Goal: Information Seeking & Learning: Learn about a topic

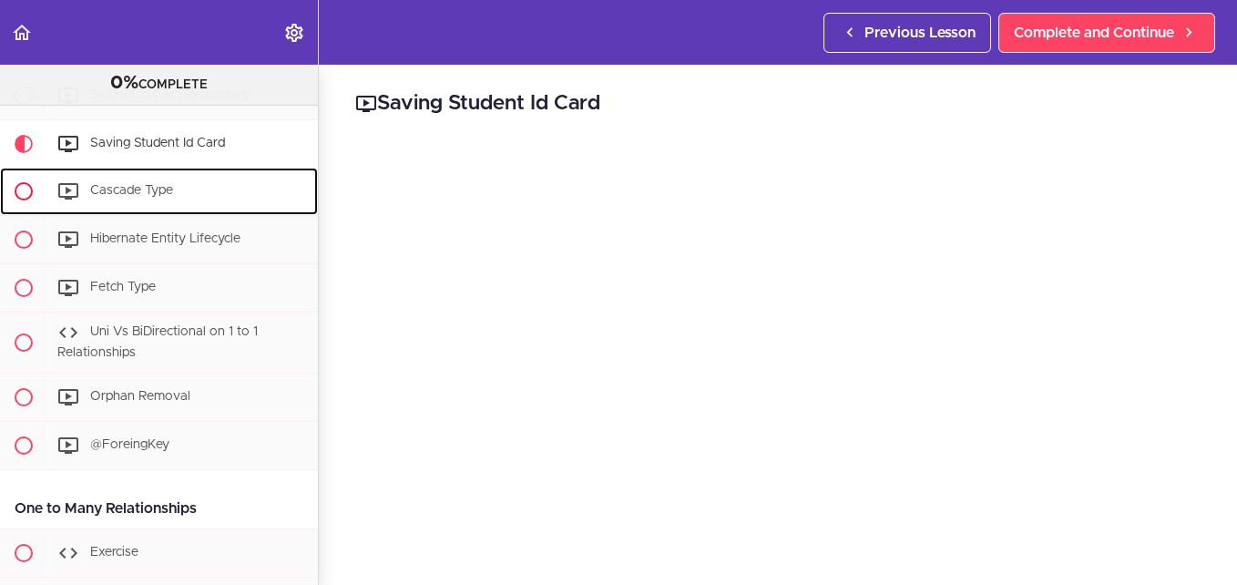
click at [146, 197] on span "Cascade Type" at bounding box center [131, 190] width 83 height 13
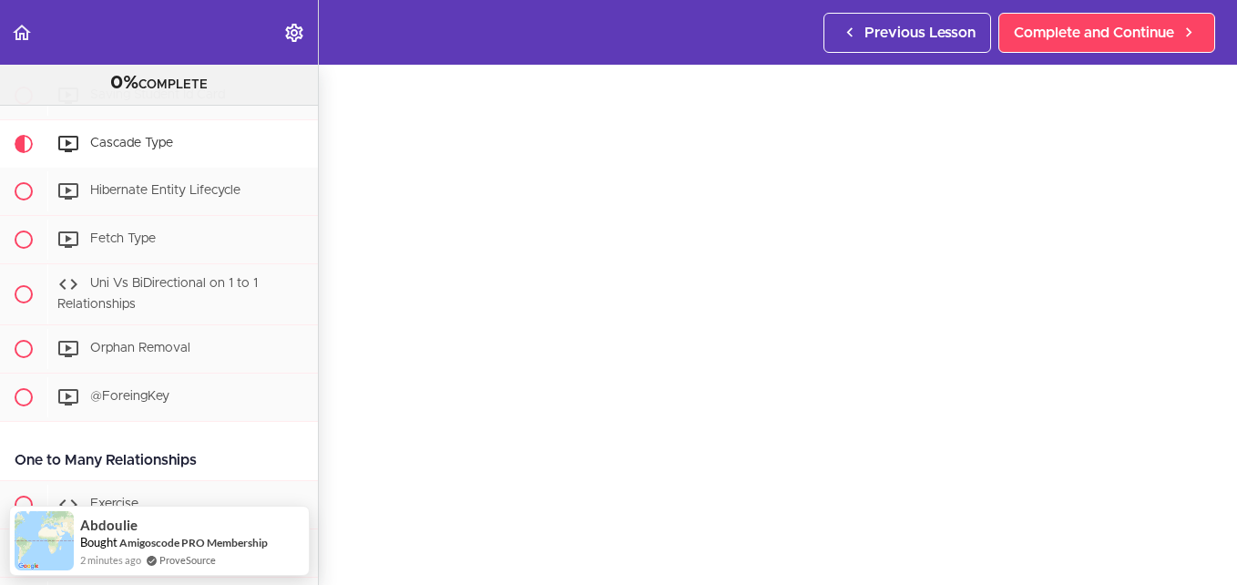
scroll to position [91, 0]
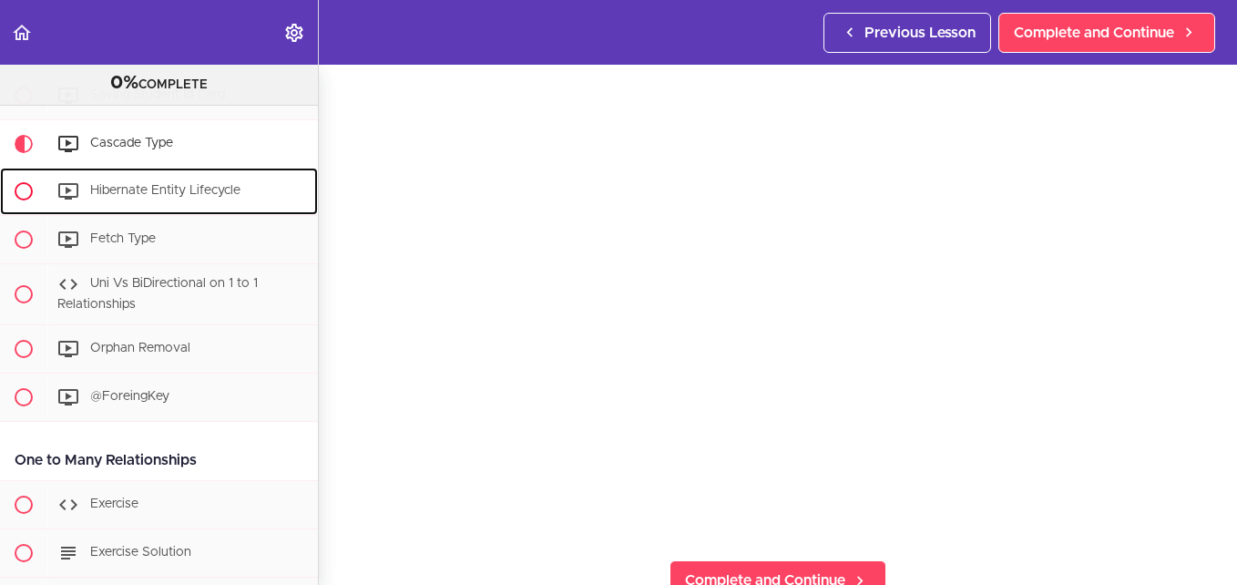
click at [130, 197] on span "Hibernate Entity Lifecycle" at bounding box center [165, 190] width 150 height 13
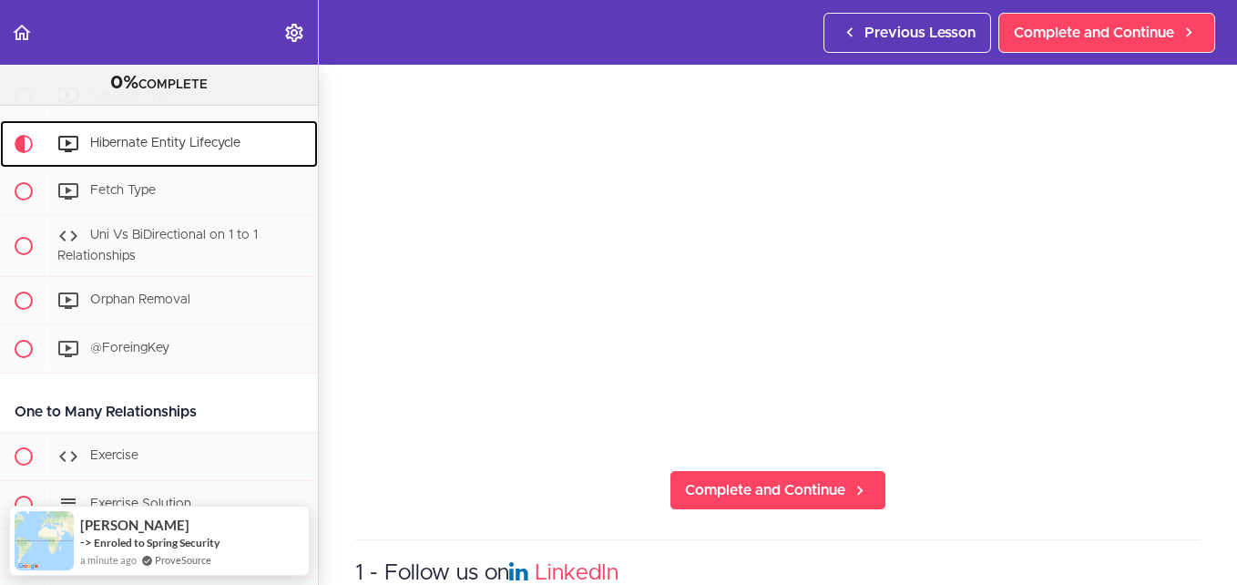
scroll to position [182, 0]
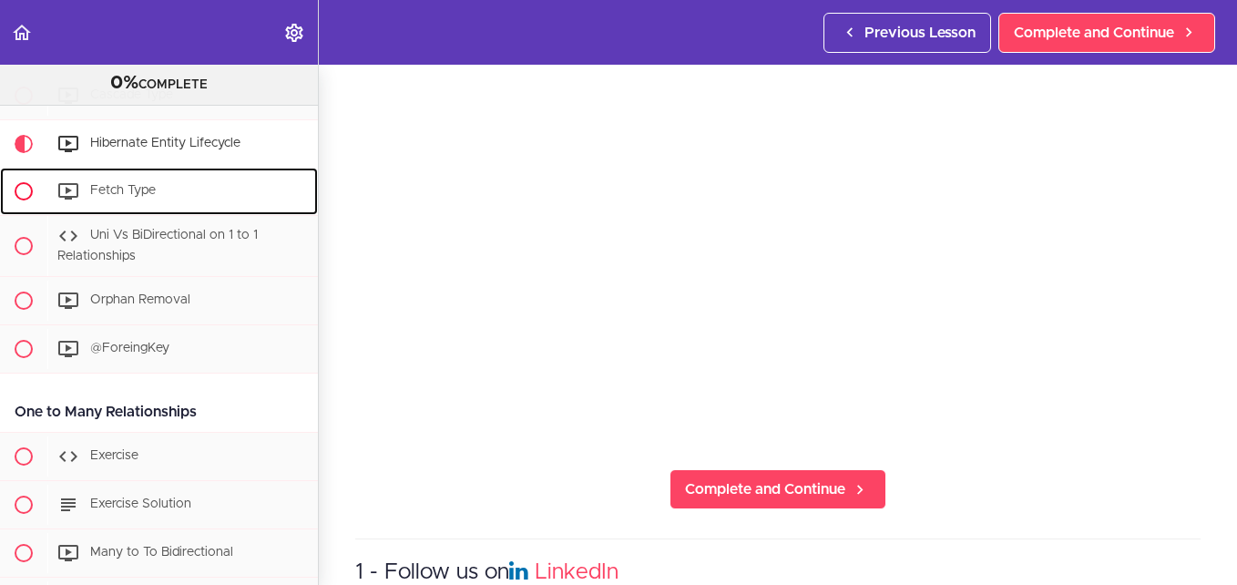
click at [143, 197] on span "Fetch Type" at bounding box center [123, 190] width 66 height 13
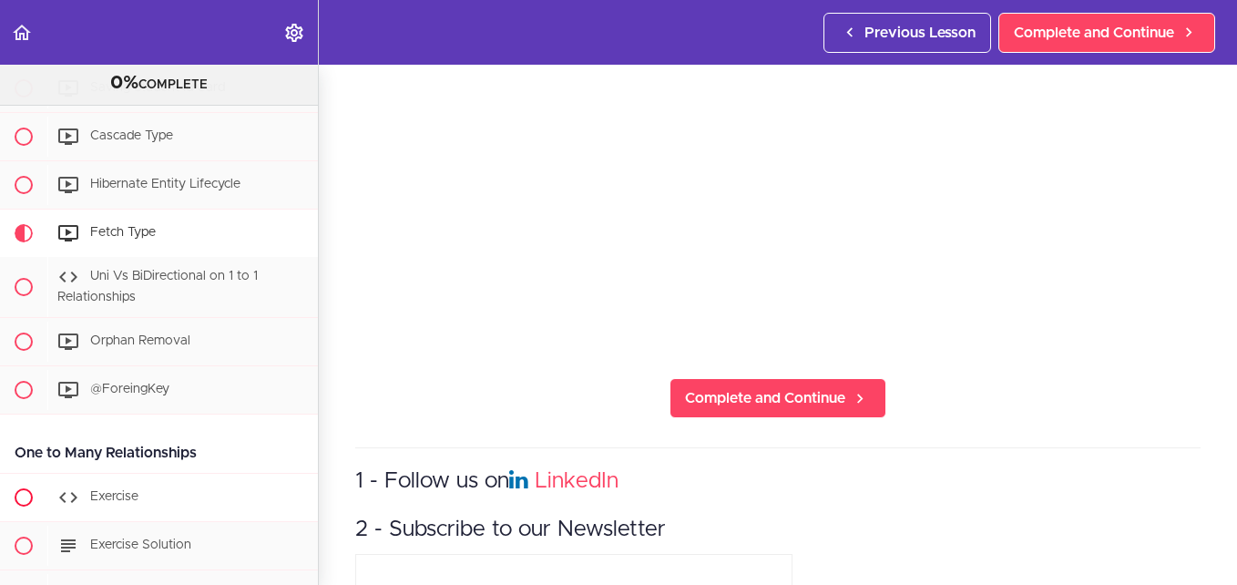
scroll to position [2344, 0]
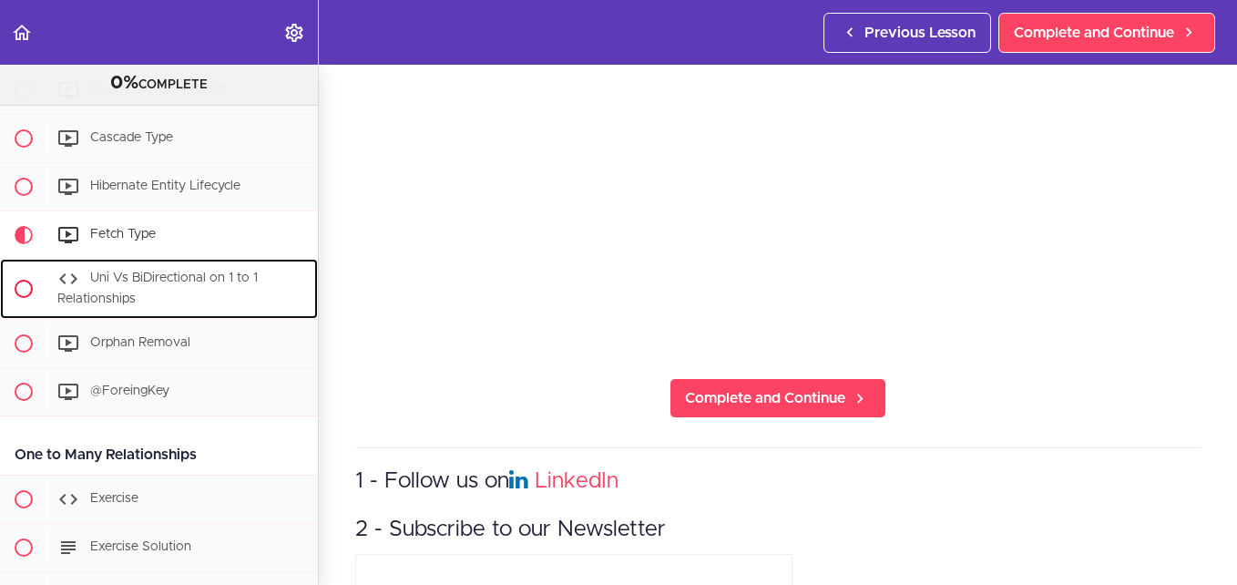
click at [165, 284] on span "Uni Vs BiDirectional on 1 to 1 Relationships" at bounding box center [157, 289] width 200 height 34
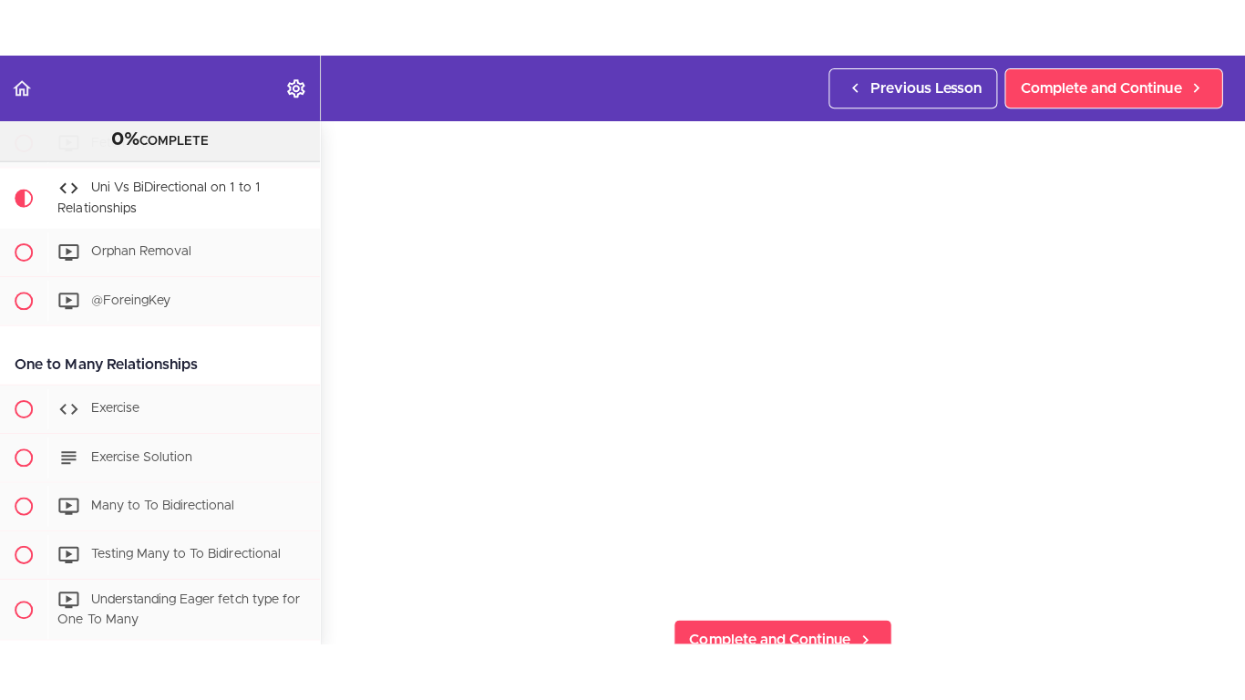
scroll to position [2483, 0]
